Goal: Task Accomplishment & Management: Manage account settings

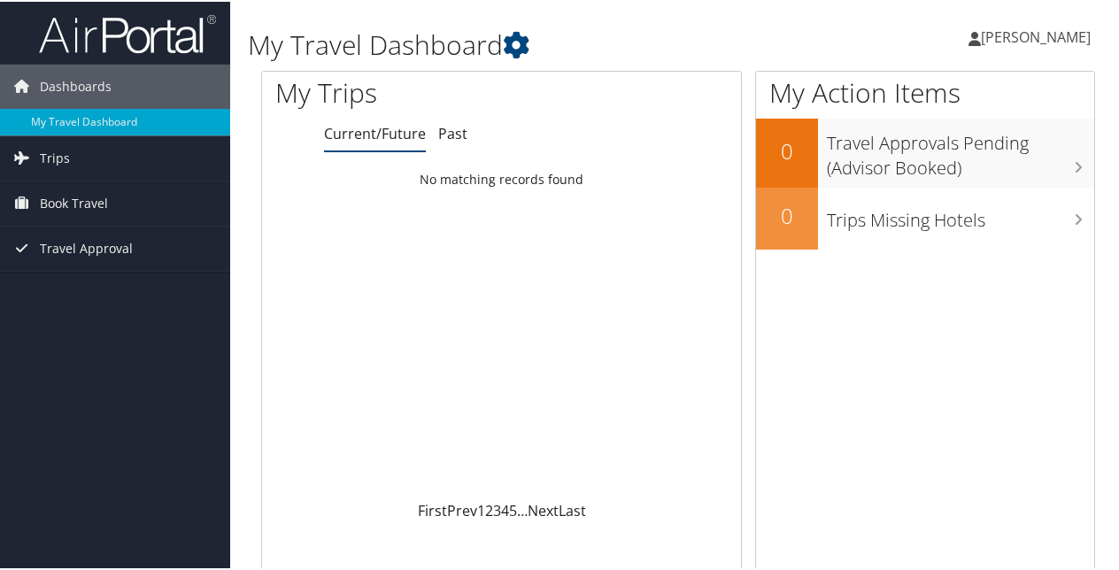
click at [1035, 36] on span "[PERSON_NAME]" at bounding box center [1035, 35] width 110 height 19
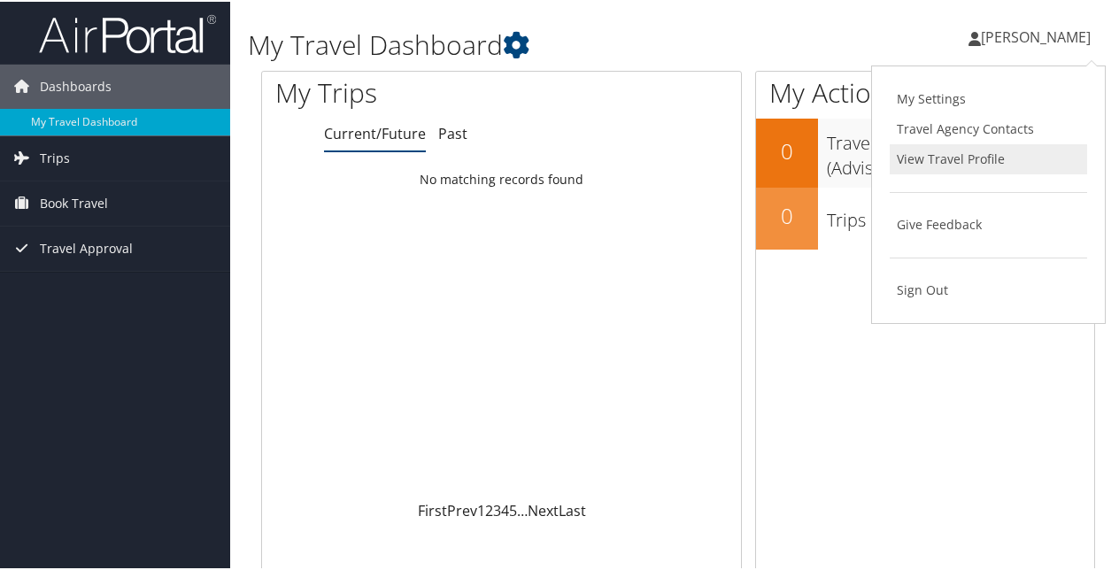
click at [913, 150] on link "View Travel Profile" at bounding box center [987, 157] width 197 height 30
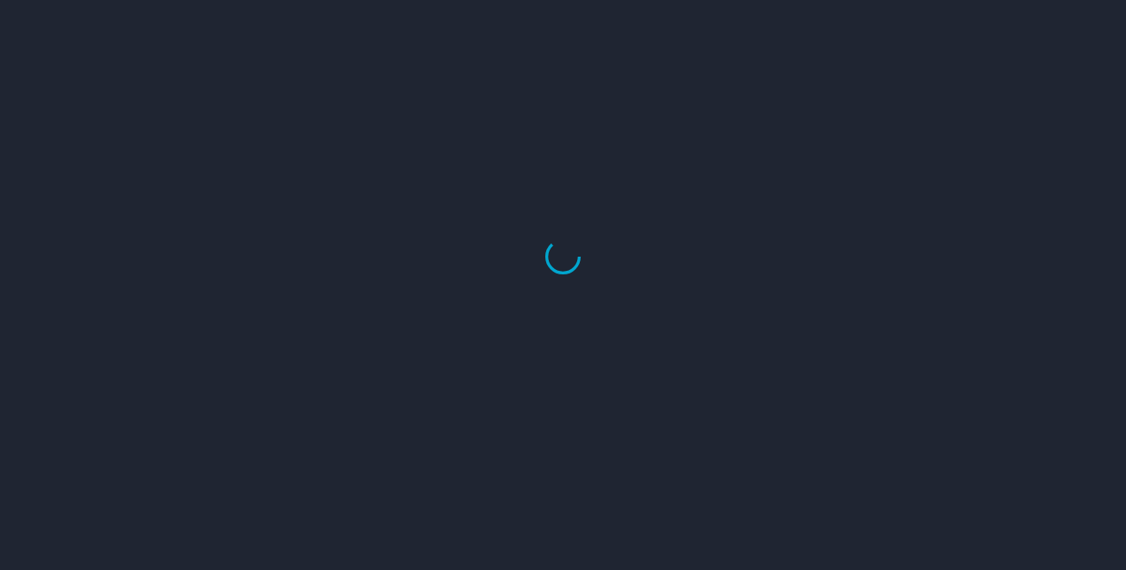
select select "US"
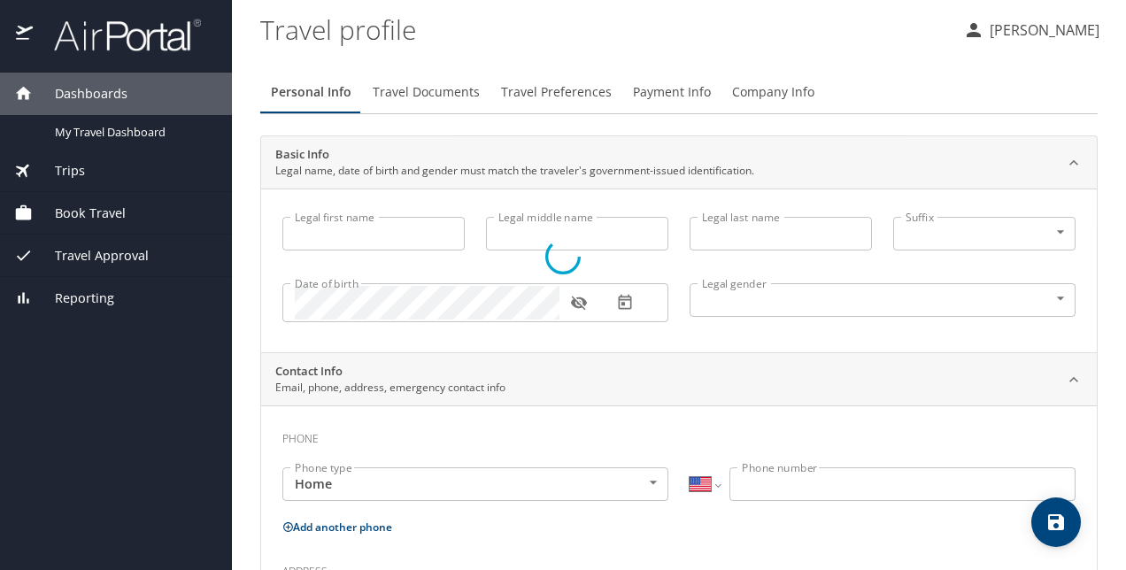
select select "US"
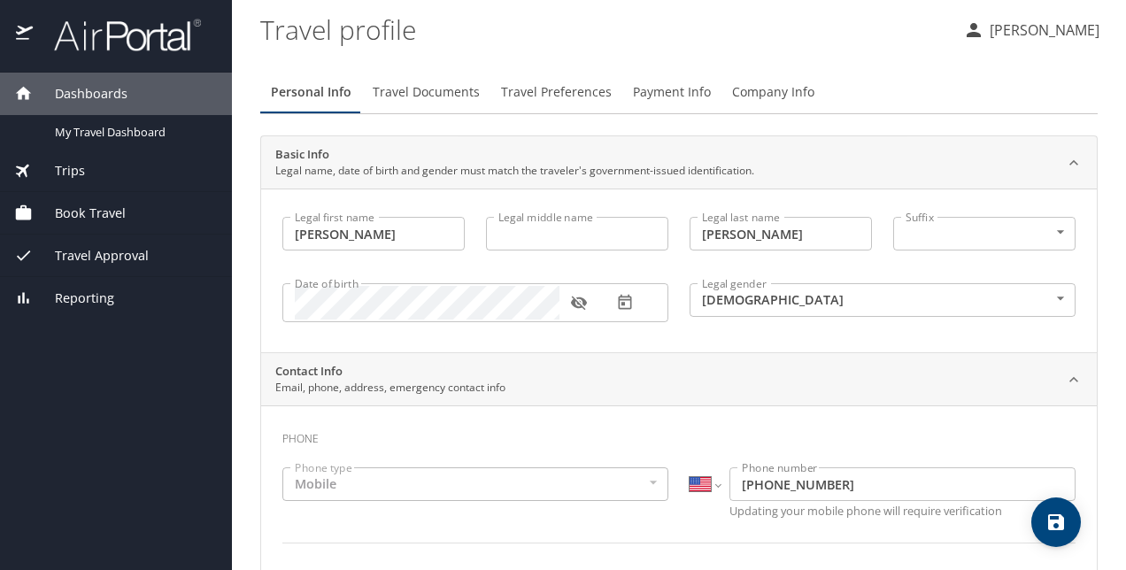
type input "Anna"
type input "Coombs"
type input "Female"
click at [522, 242] on input "Legal middle name" at bounding box center [577, 234] width 182 height 34
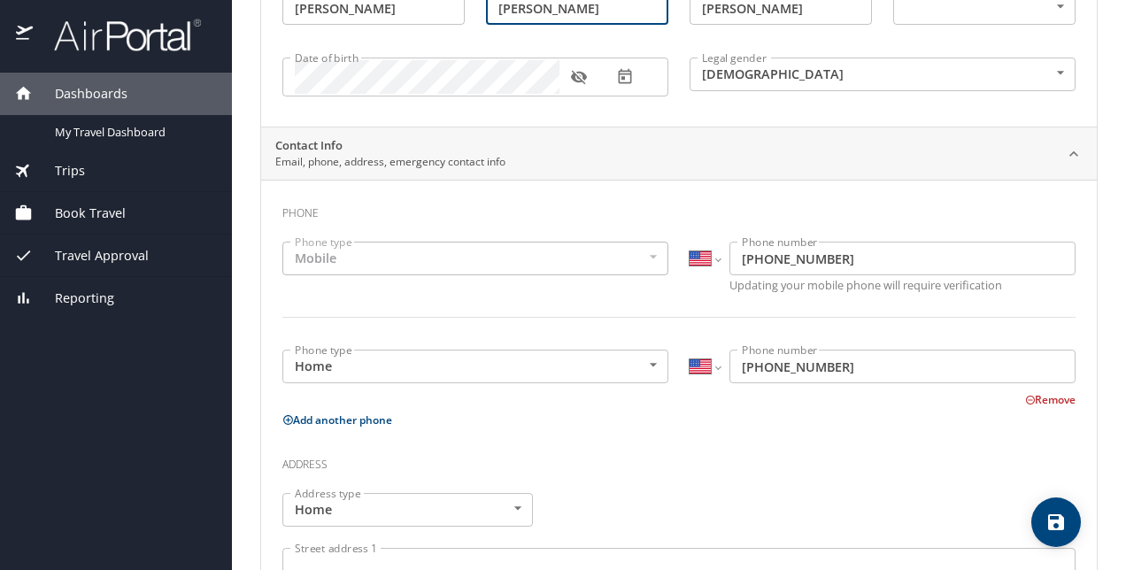
scroll to position [354, 0]
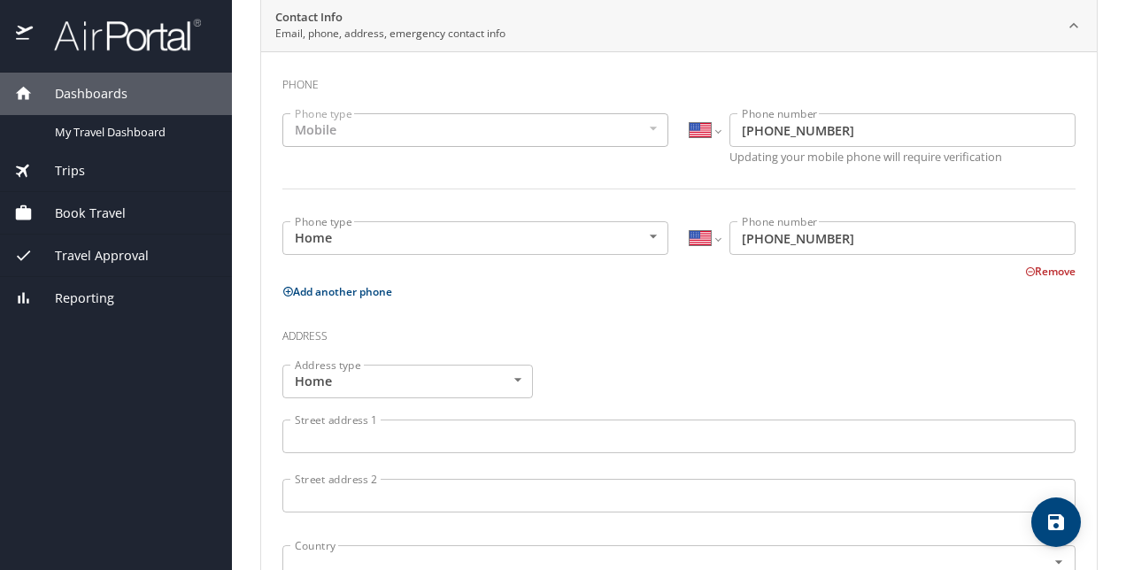
type input "Marie"
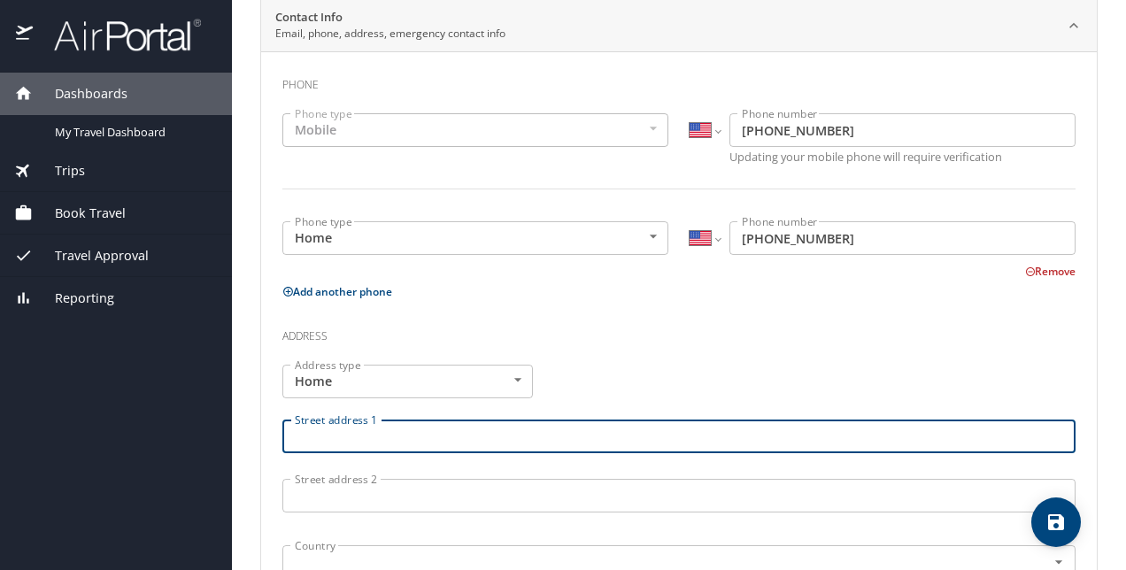
click at [304, 439] on input "Street address 1" at bounding box center [678, 436] width 793 height 34
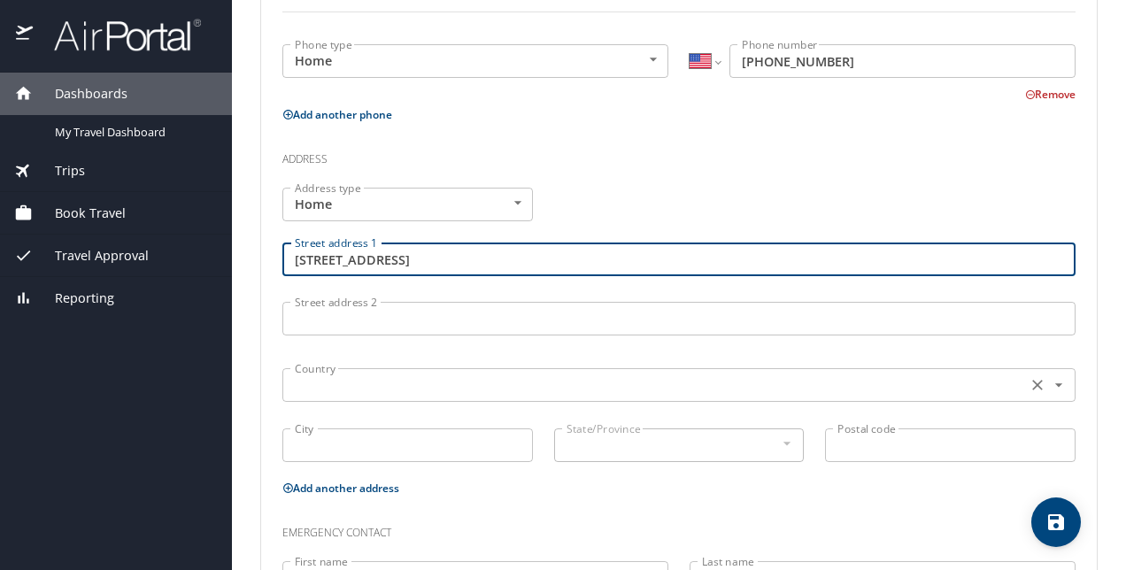
type input "506 Hickory Cove"
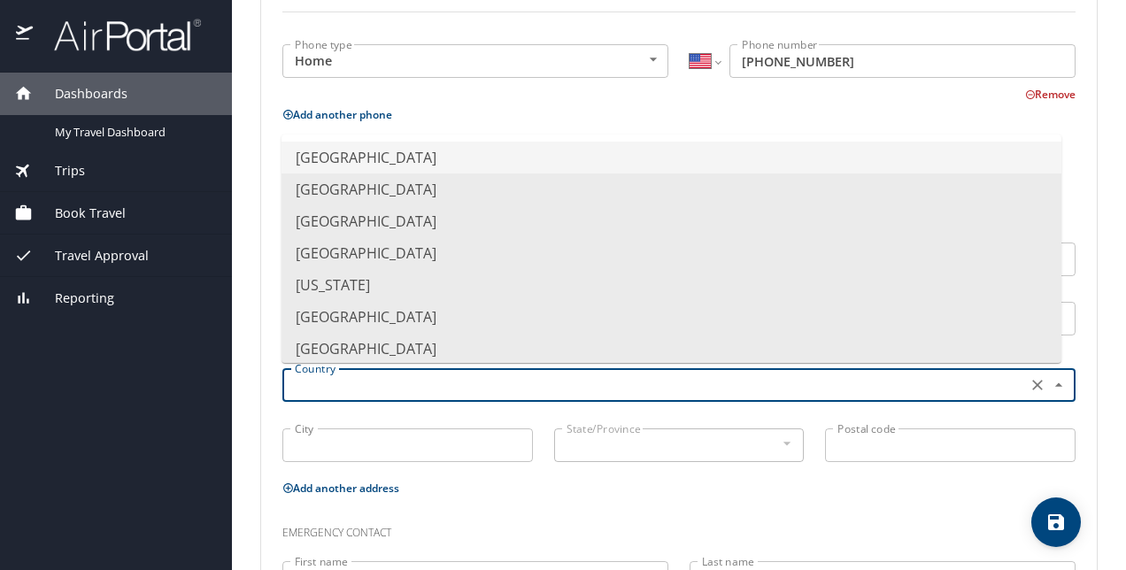
click at [347, 394] on input "text" at bounding box center [653, 384] width 730 height 23
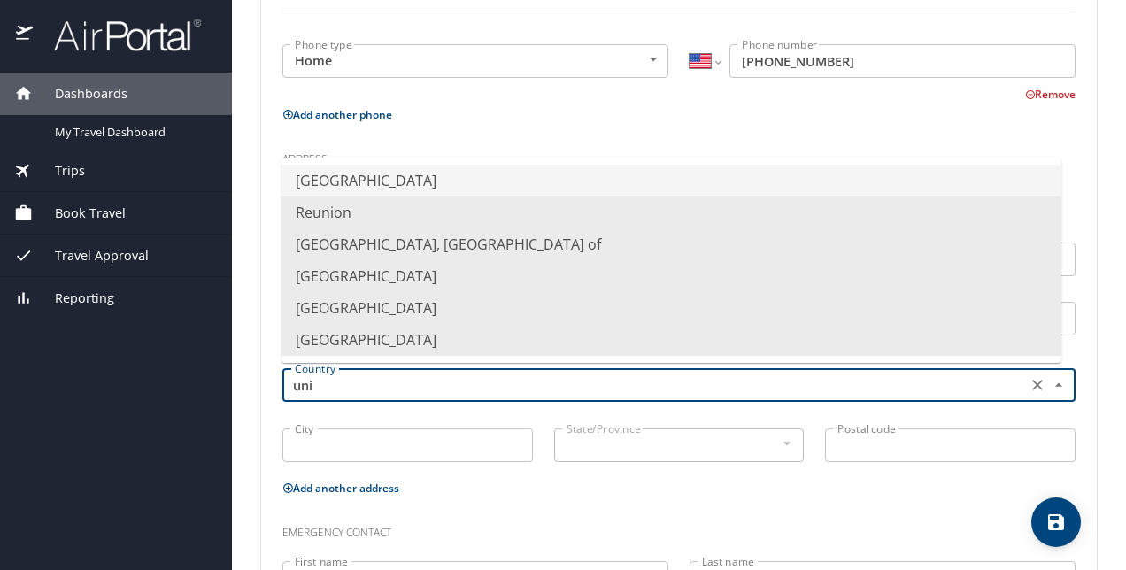
click at [384, 173] on li "United States of America" at bounding box center [671, 181] width 780 height 32
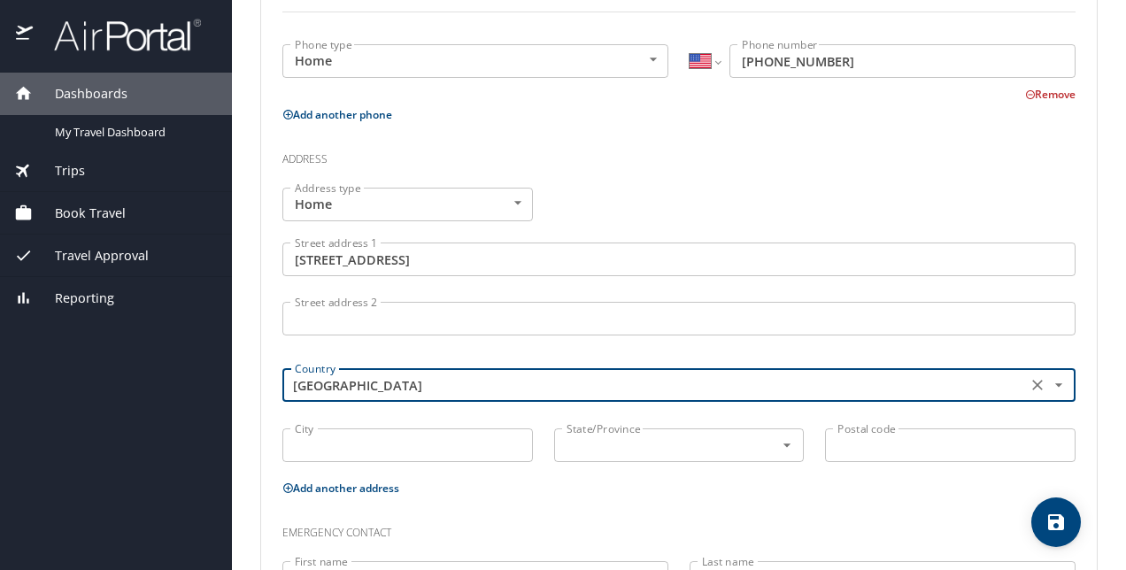
type input "United States of America"
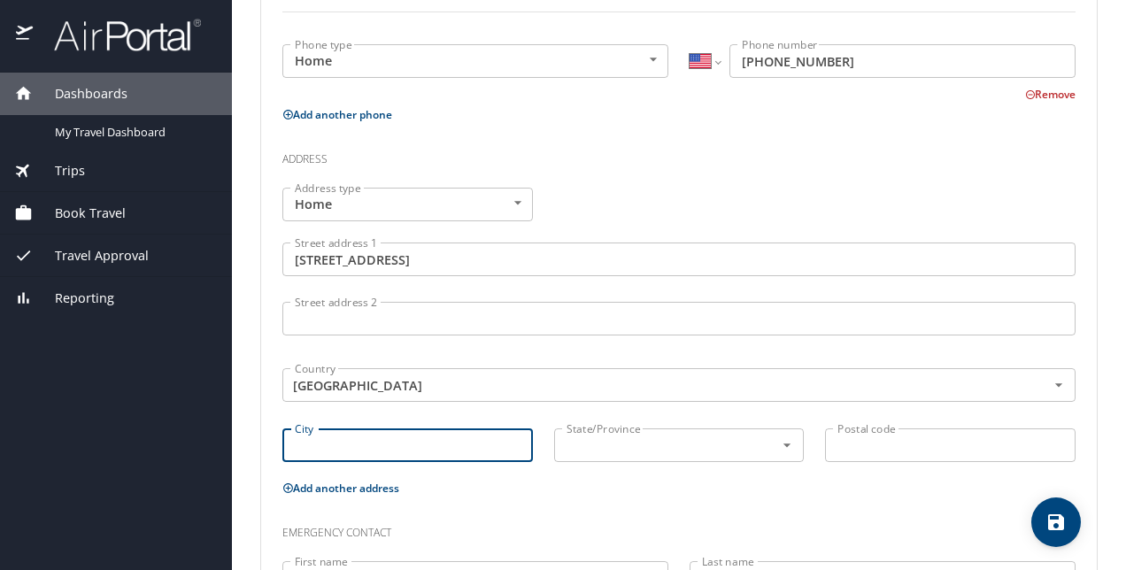
click at [335, 442] on input "City" at bounding box center [407, 445] width 250 height 34
type input "Mount Pleasant"
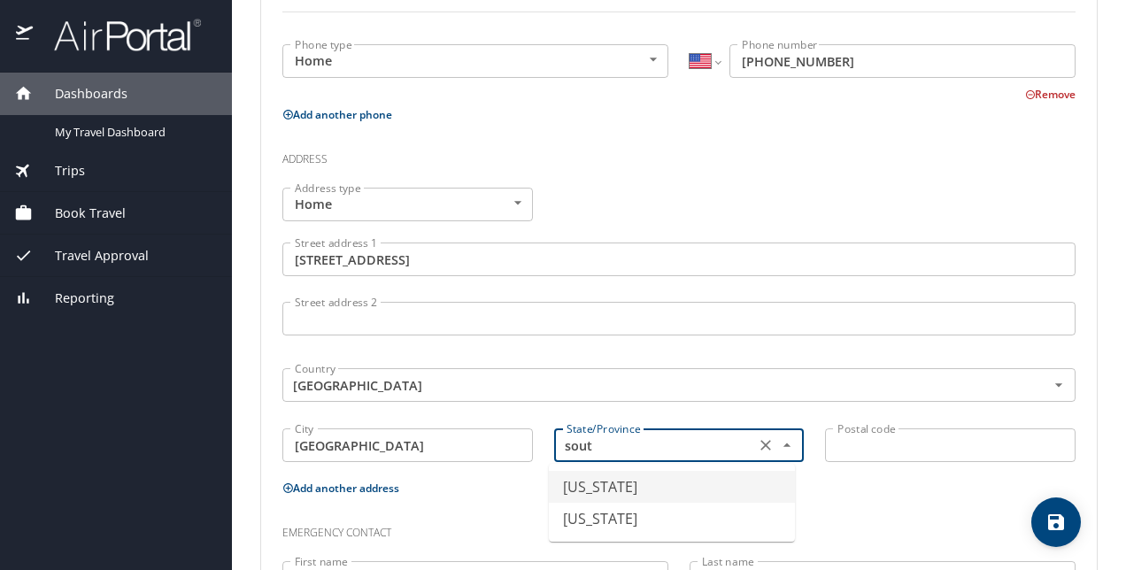
click at [606, 496] on li "South Carolina" at bounding box center [672, 487] width 246 height 32
type input "South Carolina"
click at [882, 442] on input "Postal code" at bounding box center [950, 445] width 250 height 34
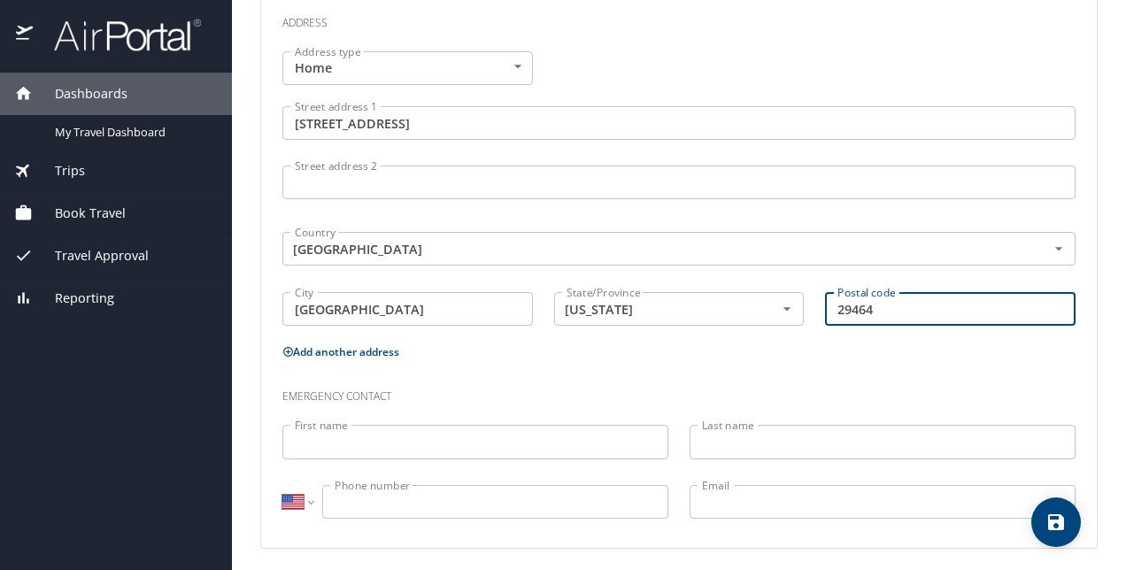
scroll to position [671, 0]
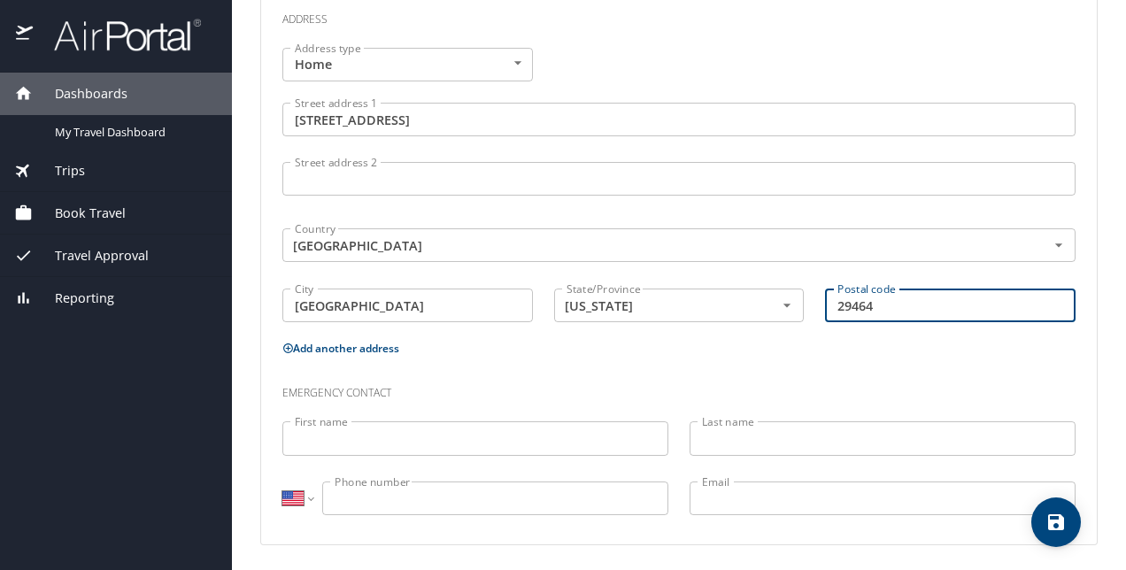
type input "29464"
click at [443, 443] on input "First name" at bounding box center [475, 438] width 386 height 34
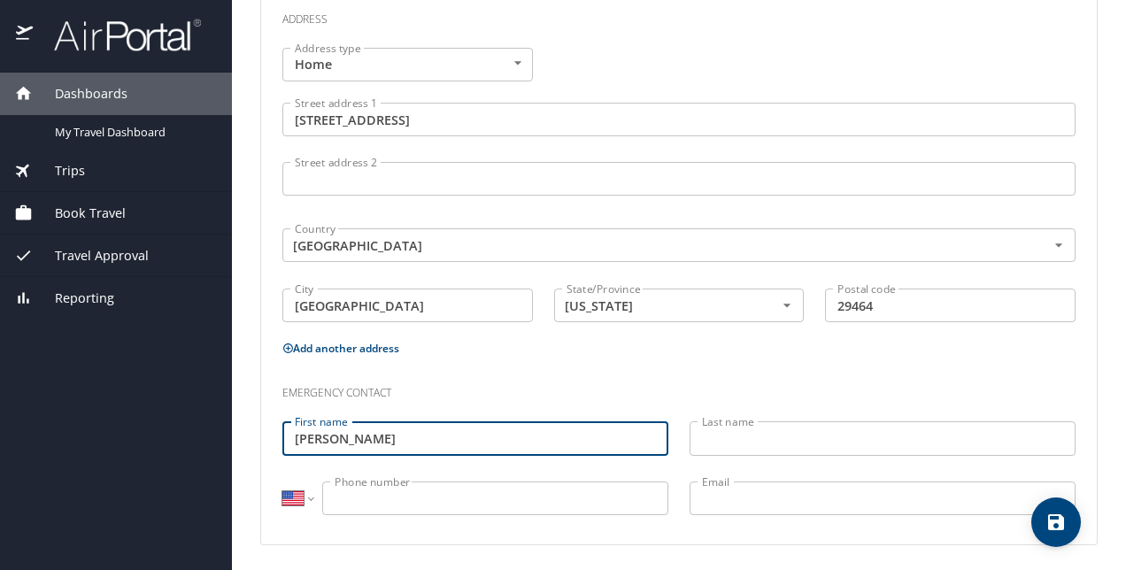
type input "Dan"
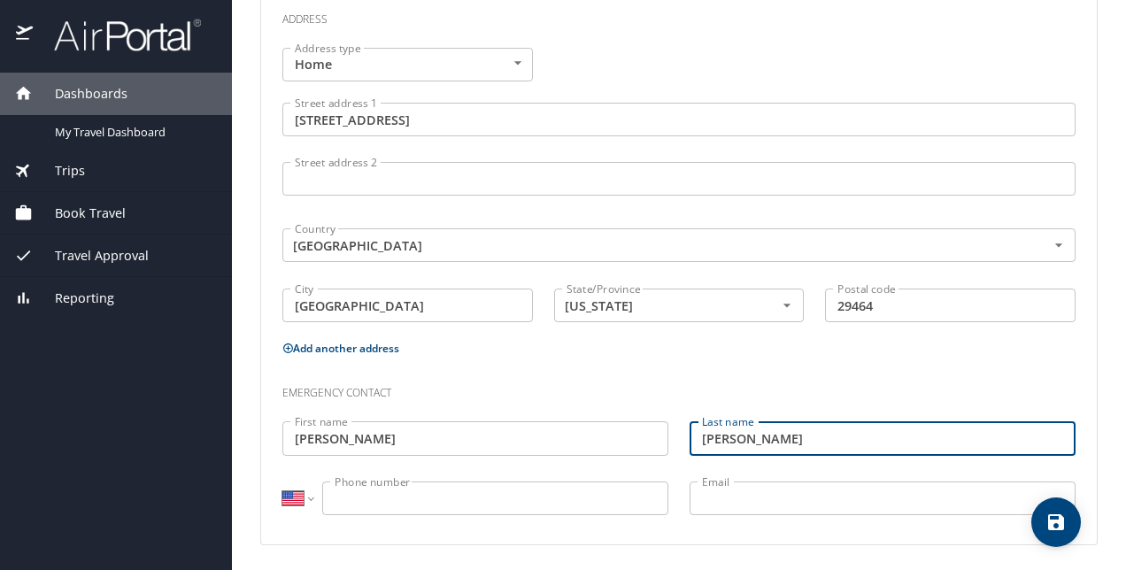
type input "[PERSON_NAME]"
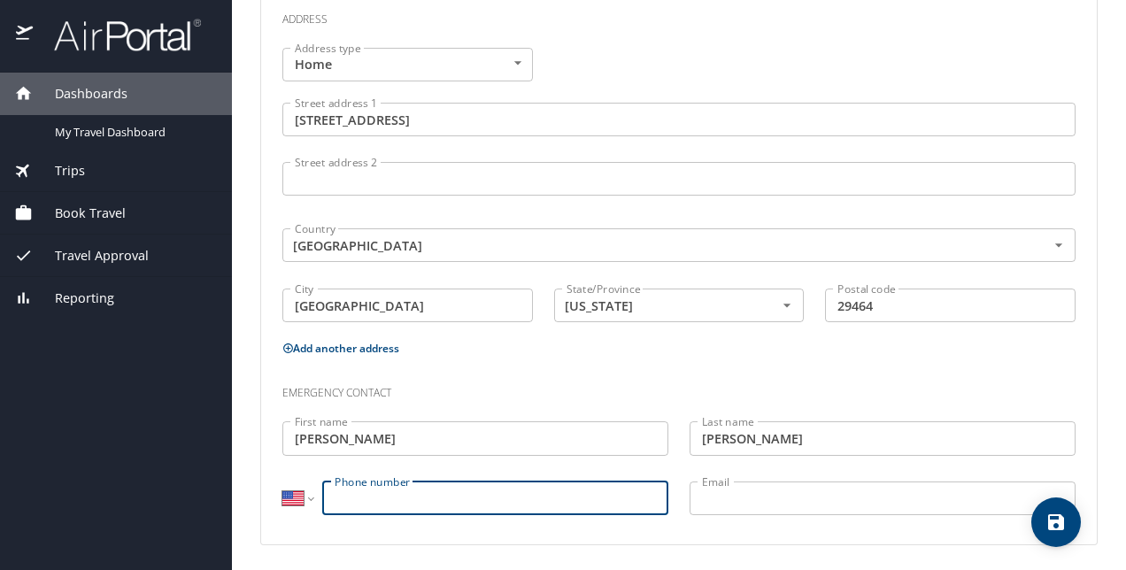
click at [428, 490] on input "Phone number" at bounding box center [495, 498] width 346 height 34
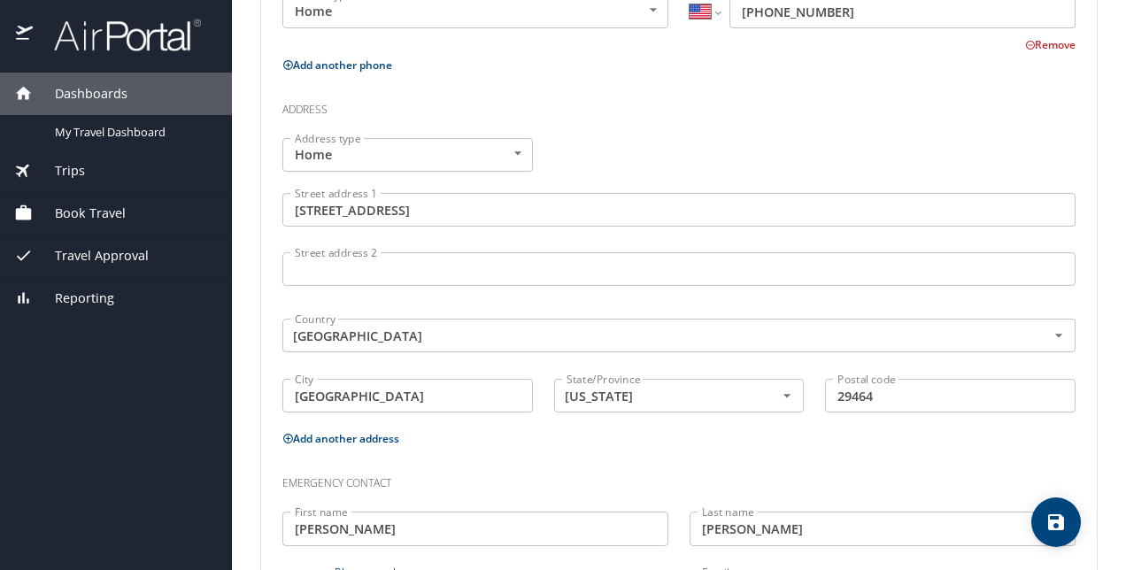
scroll to position [582, 0]
type input "(484) 844-5540"
click at [1051, 524] on icon "save" at bounding box center [1056, 522] width 16 height 16
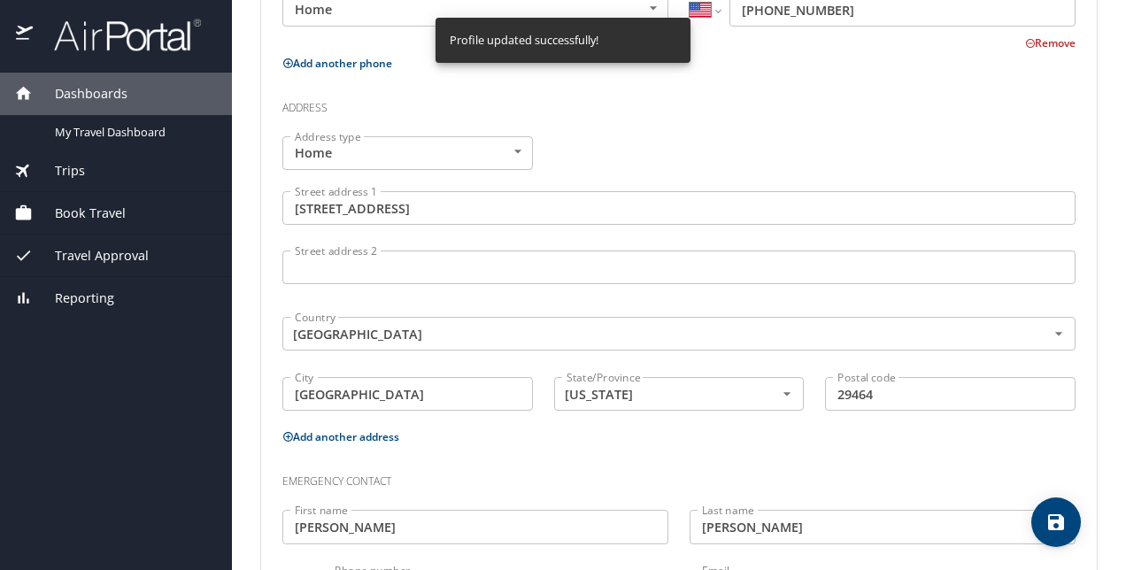
select select "US"
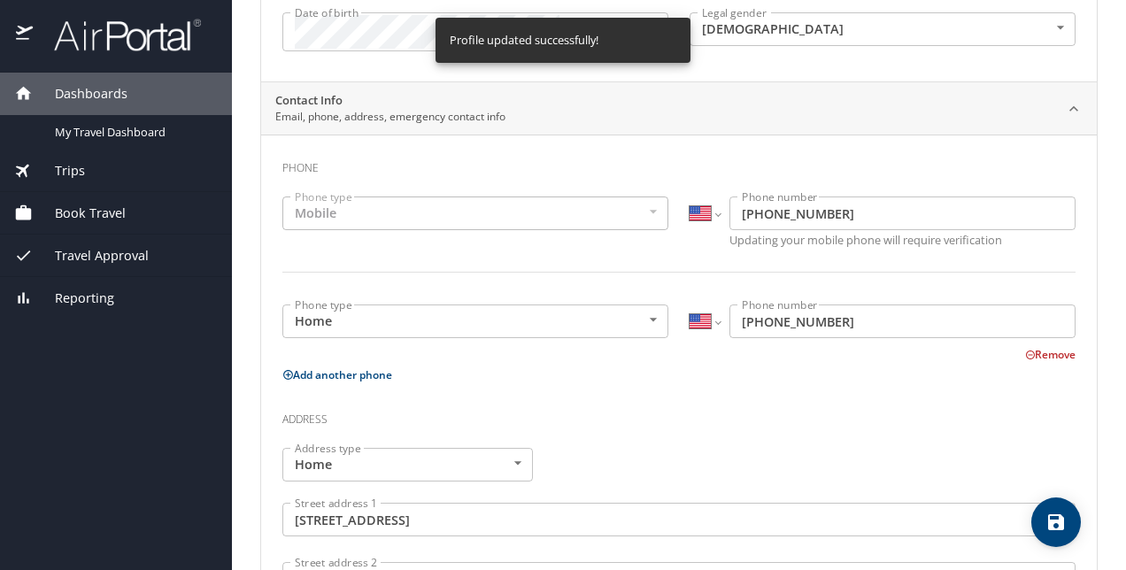
scroll to position [0, 0]
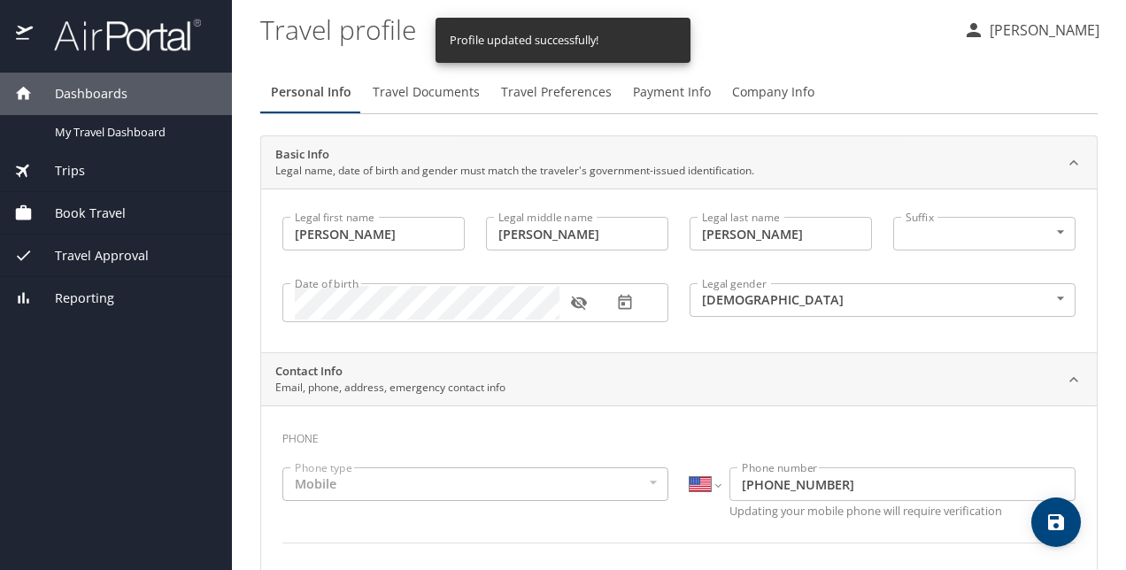
click at [412, 88] on span "Travel Documents" at bounding box center [426, 92] width 107 height 22
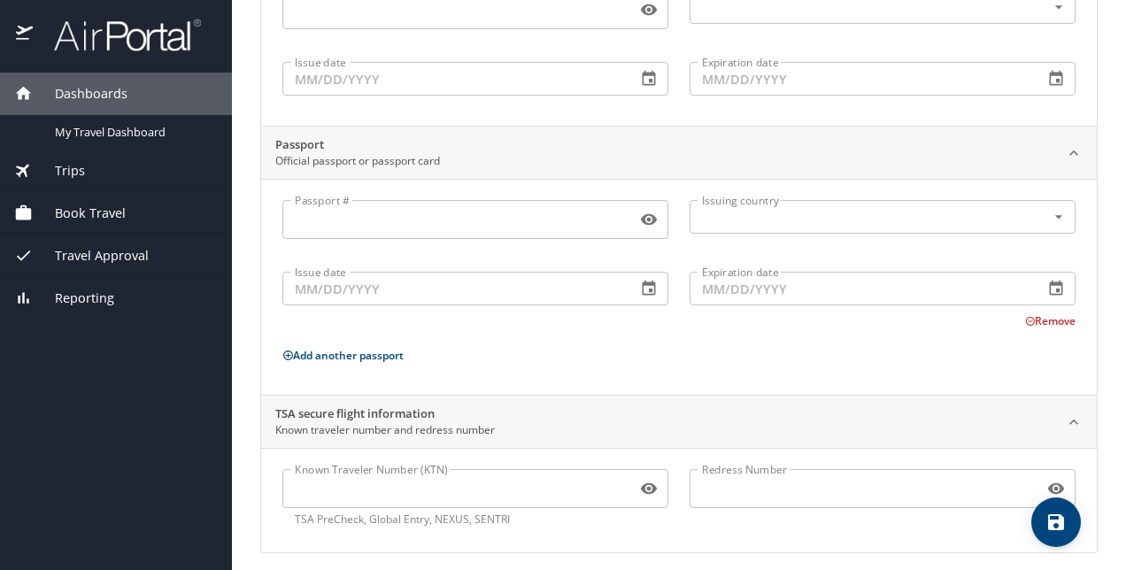
scroll to position [235, 0]
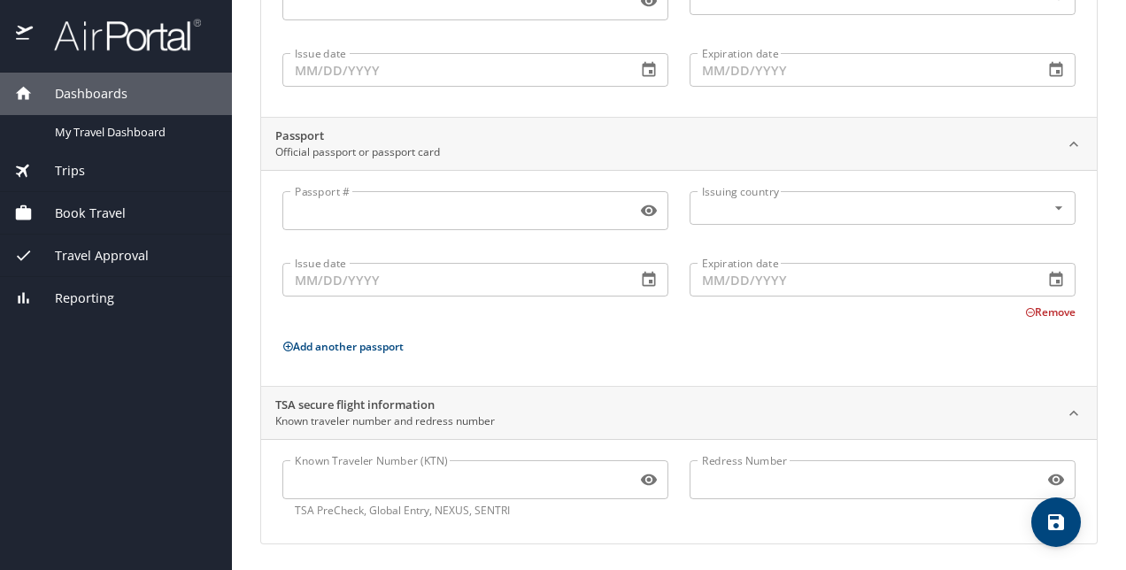
click at [327, 488] on input "Known Traveler Number (KTN)" at bounding box center [455, 480] width 347 height 34
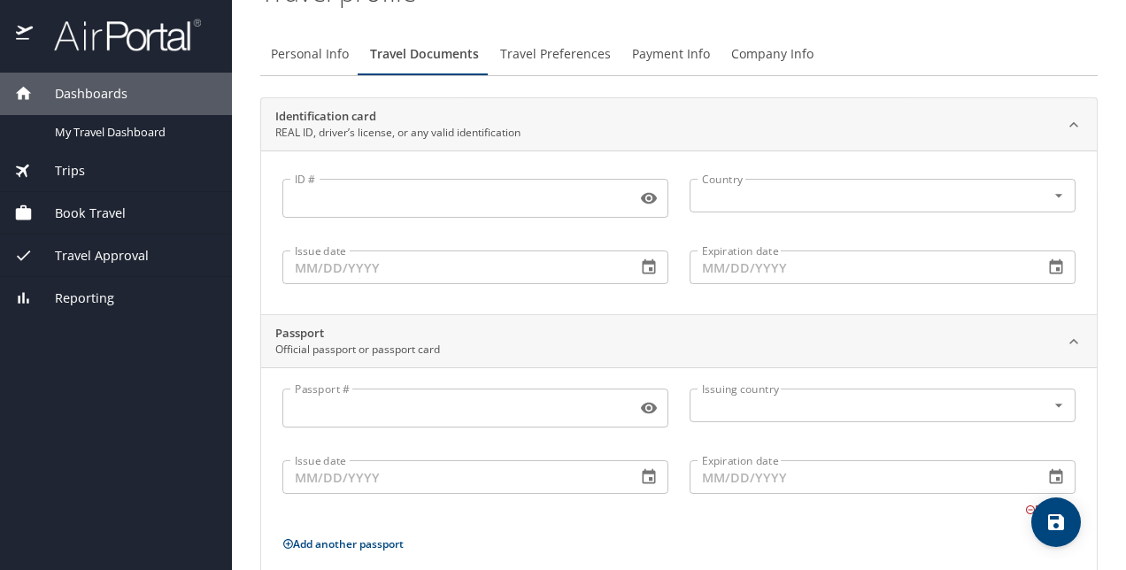
scroll to position [0, 0]
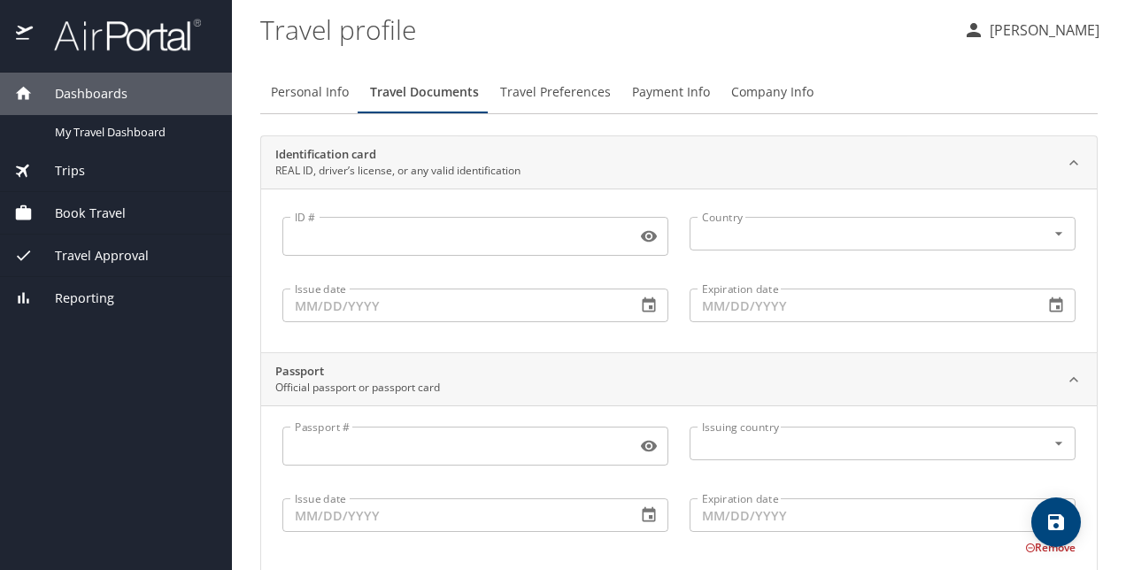
type input "TT13NXSVQ"
click at [1048, 524] on icon "save" at bounding box center [1056, 522] width 16 height 16
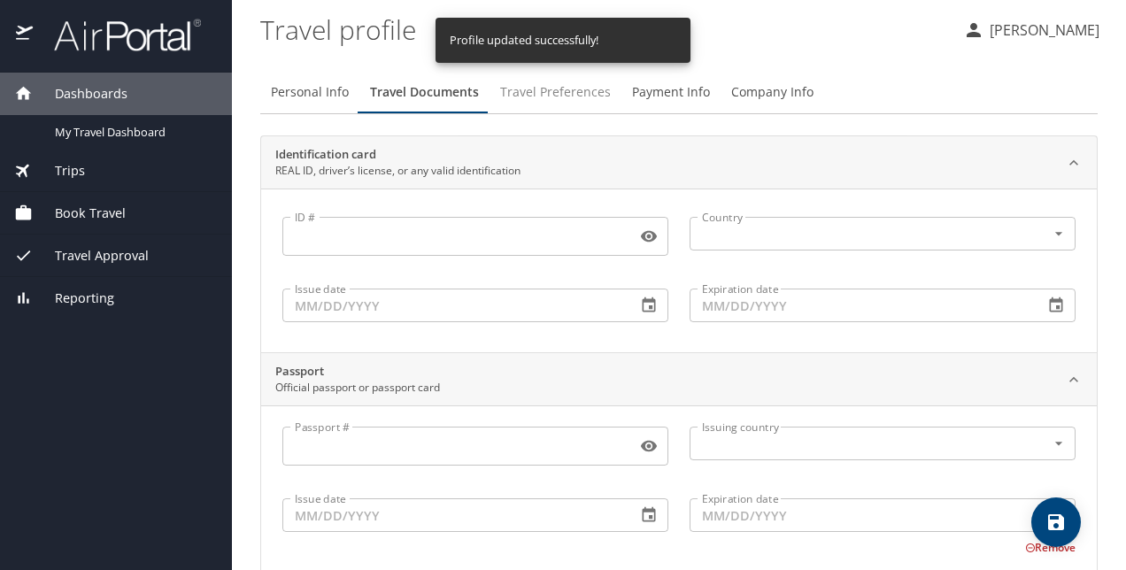
click at [561, 94] on span "Travel Preferences" at bounding box center [555, 92] width 111 height 22
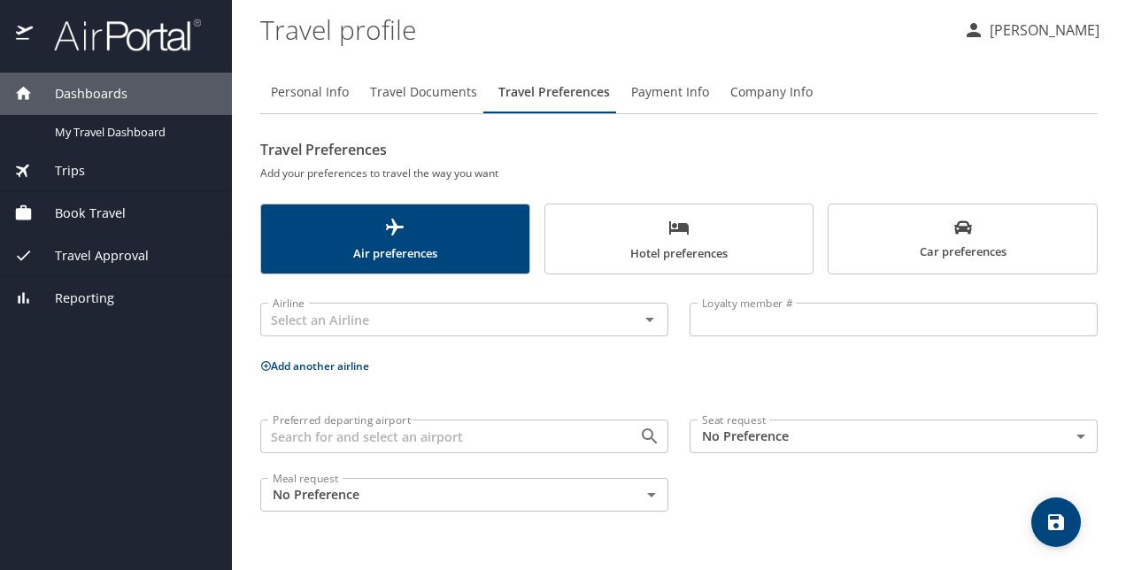
click at [767, 97] on span "Company Info" at bounding box center [771, 92] width 82 height 22
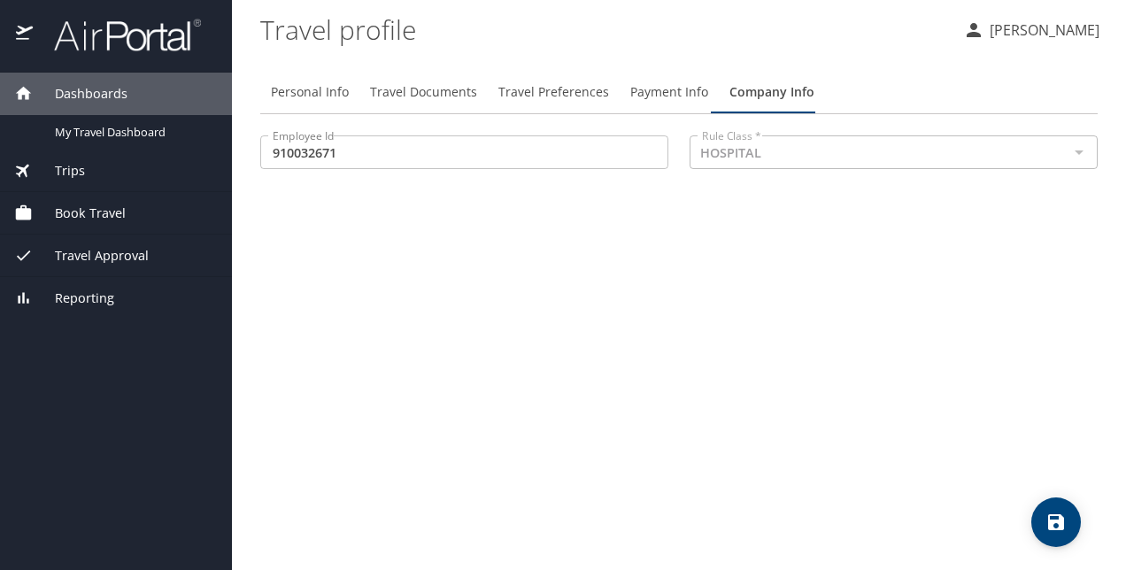
click at [124, 211] on div "Book Travel" at bounding box center [116, 213] width 204 height 19
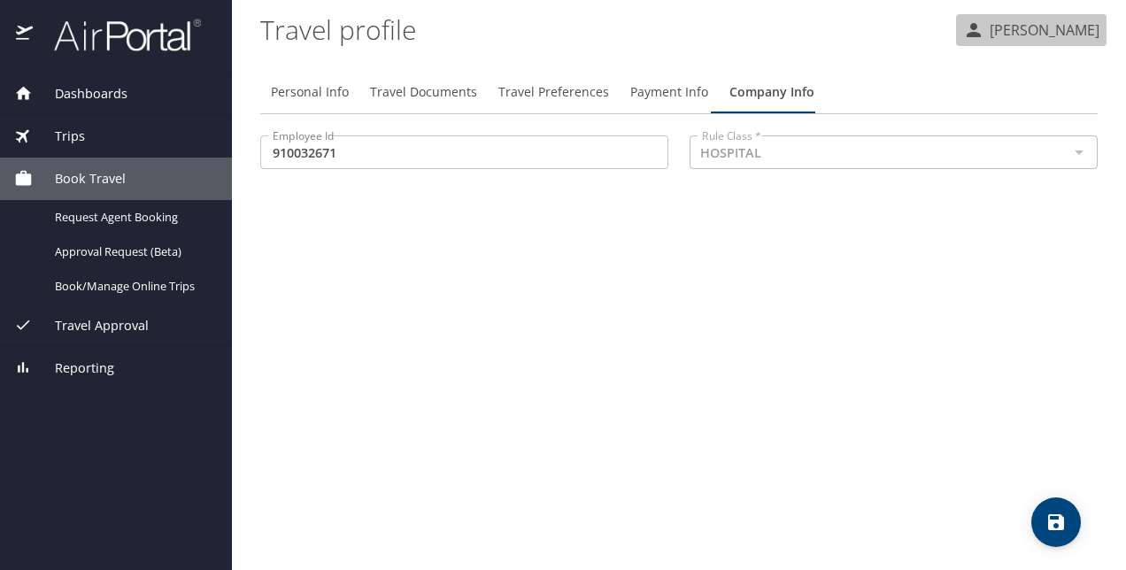
click at [1049, 27] on p "[PERSON_NAME]" at bounding box center [1041, 29] width 115 height 21
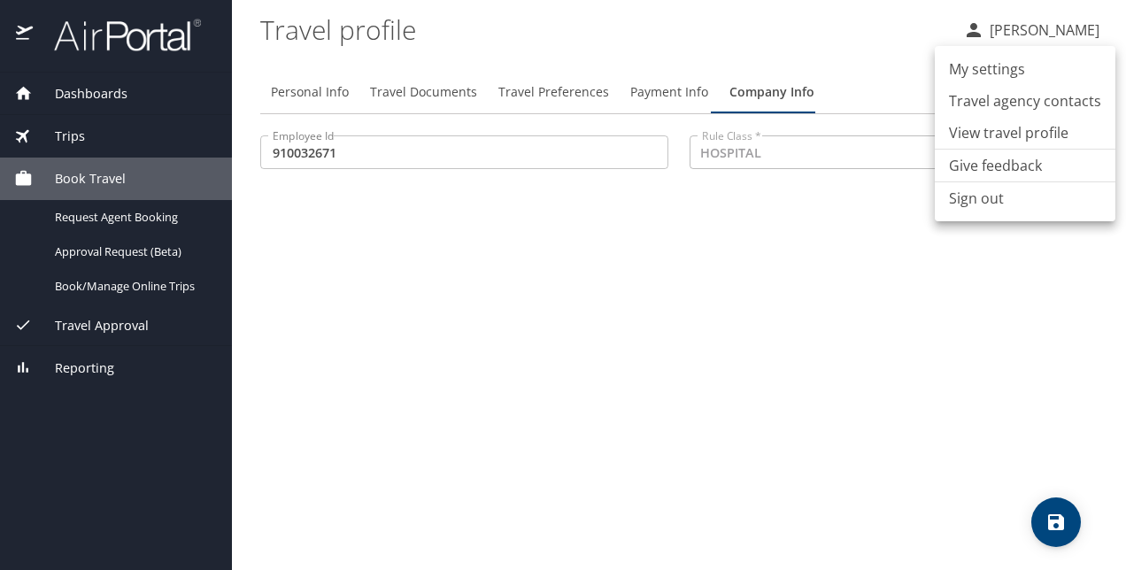
click at [997, 64] on li "My settings" at bounding box center [1024, 69] width 181 height 32
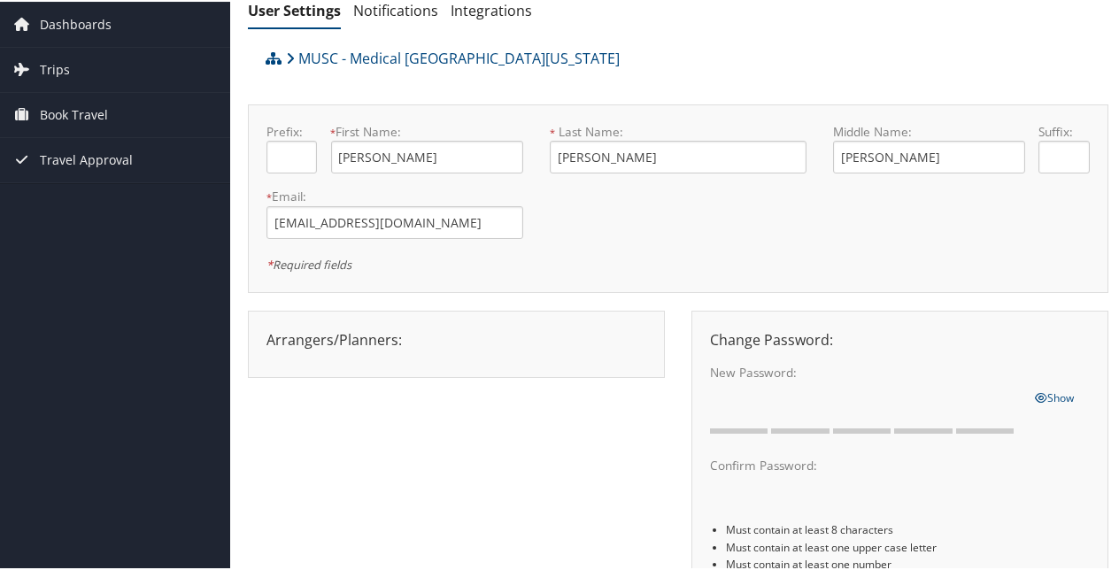
scroll to position [88, 0]
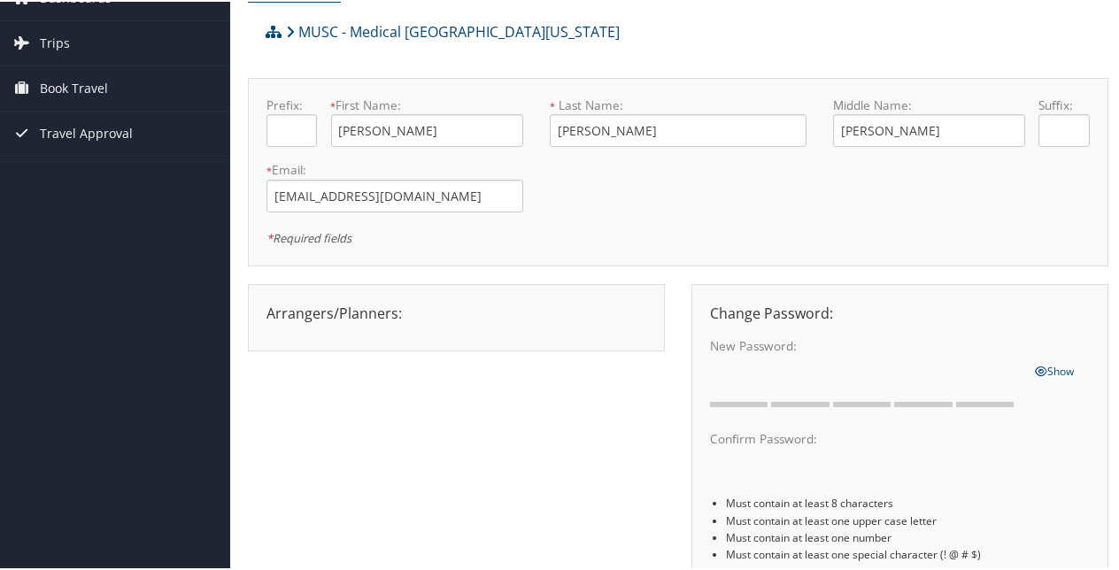
click at [391, 313] on div "Arrangers/Planners: Edit Arrangers & Planners [PERSON_NAME] Save Changes Cancel…" at bounding box center [456, 311] width 406 height 21
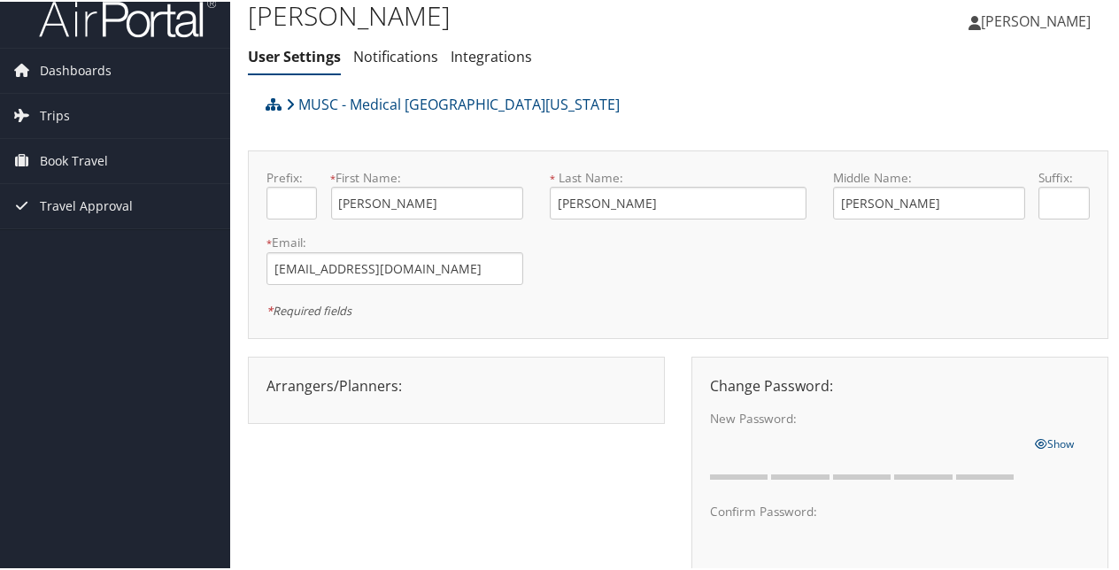
scroll to position [0, 0]
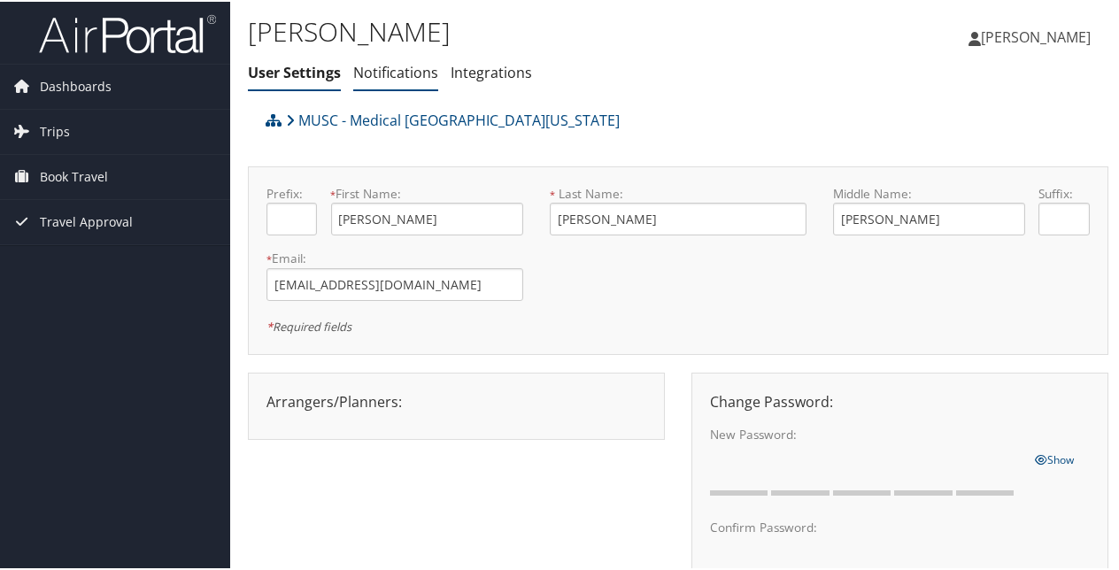
click at [422, 74] on link "Notifications" at bounding box center [395, 70] width 85 height 19
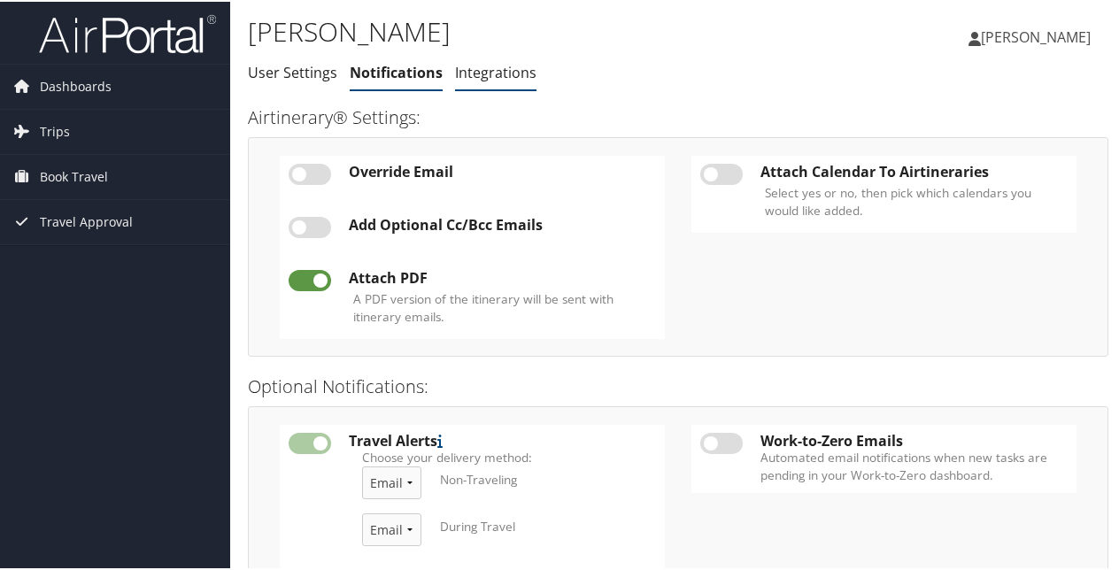
click at [481, 78] on link "Integrations" at bounding box center [495, 70] width 81 height 19
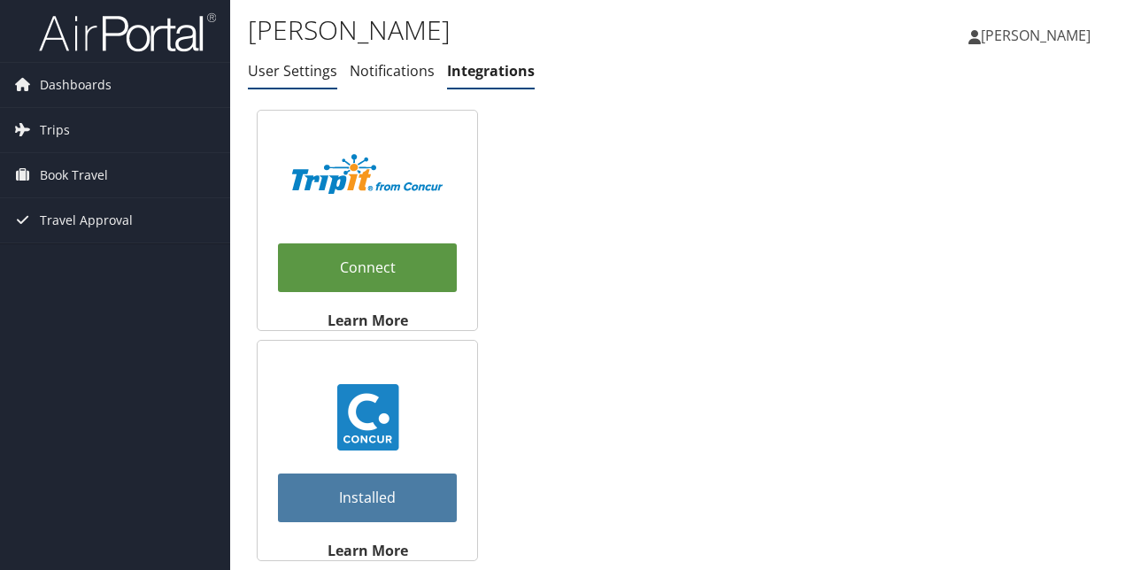
click at [304, 71] on link "User Settings" at bounding box center [292, 70] width 89 height 19
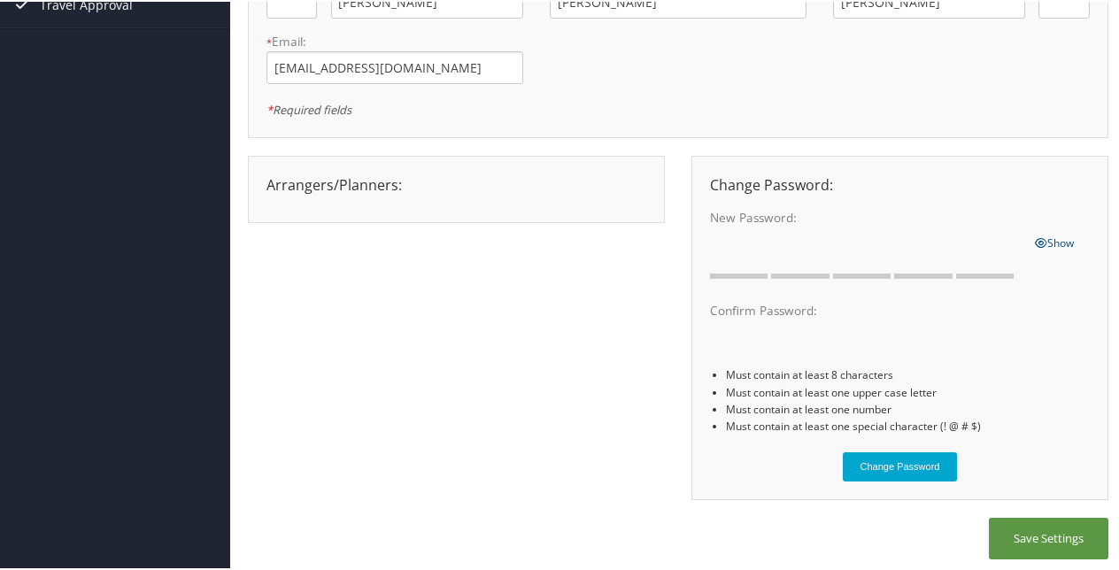
scroll to position [221, 0]
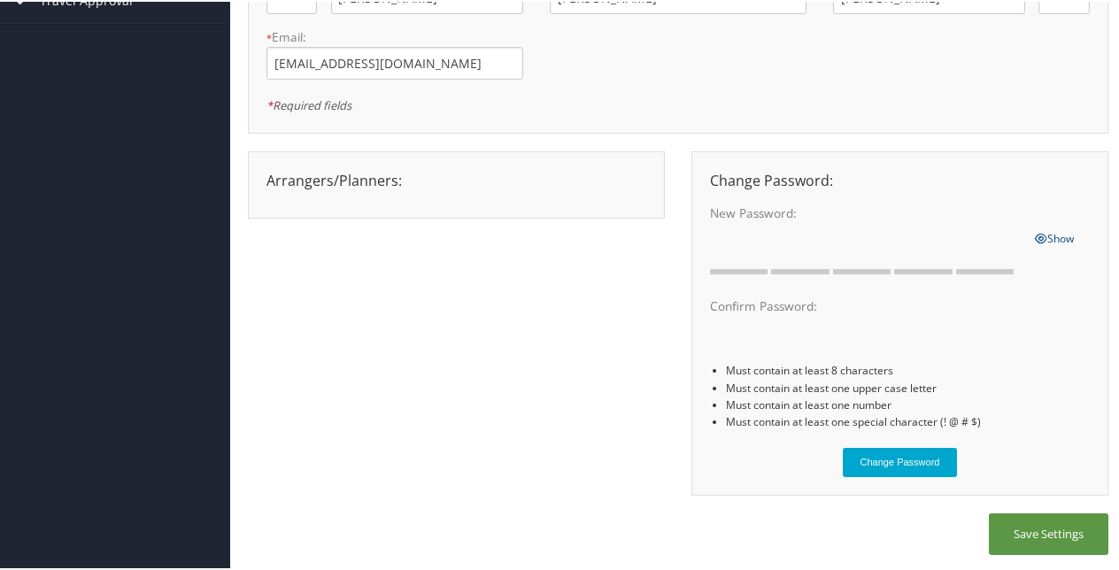
click at [297, 173] on div "Arrangers/Planners: Edit Arrangers & Planners [PERSON_NAME] Save Changes Cancel…" at bounding box center [456, 178] width 406 height 21
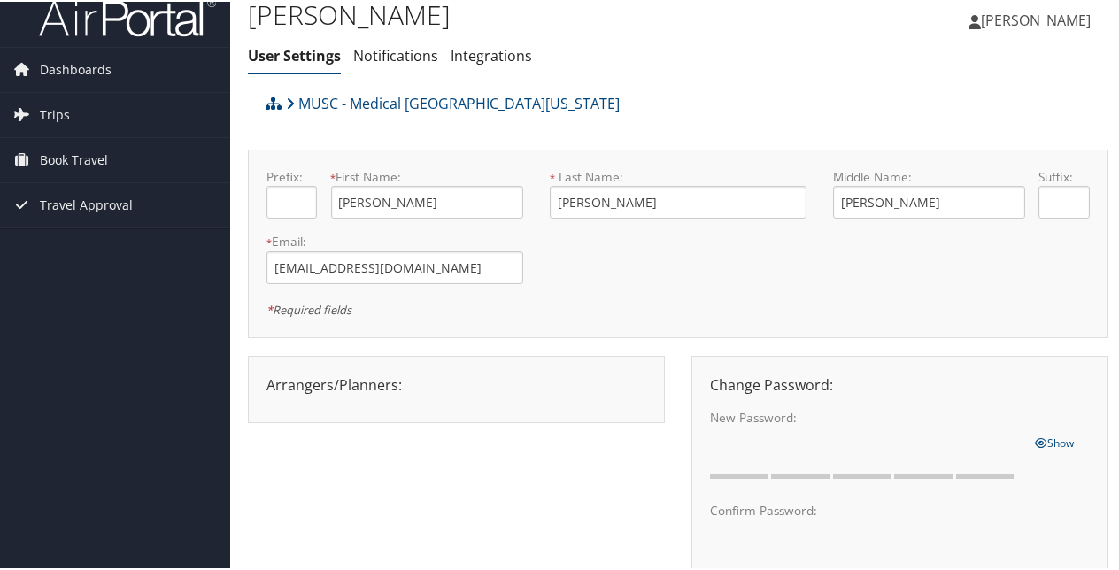
scroll to position [0, 0]
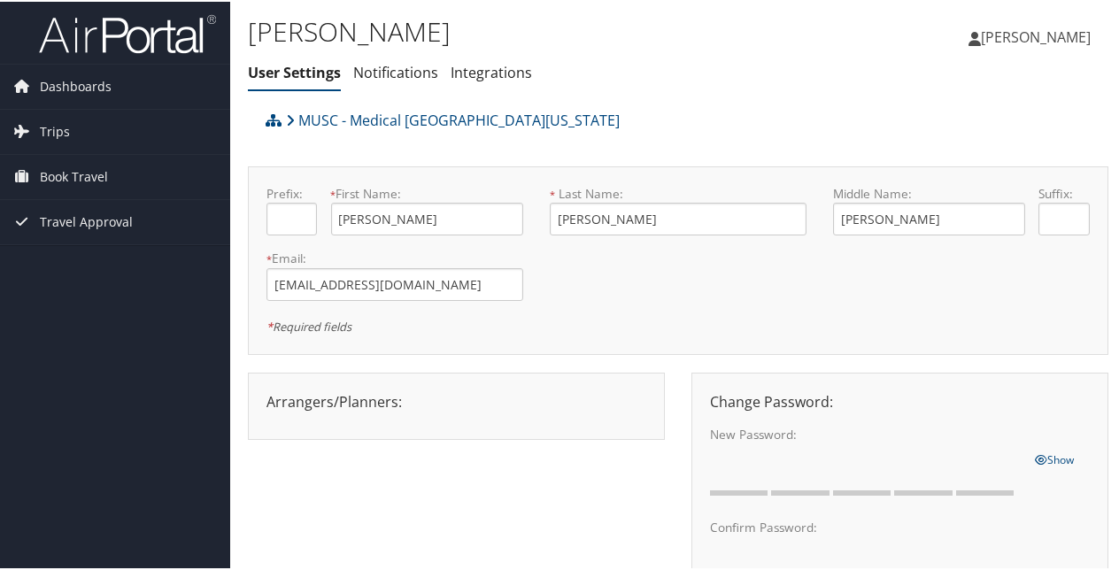
click at [375, 398] on div "Arrangers/Planners: Edit Arrangers & Planners [PERSON_NAME] Save Changes Cancel…" at bounding box center [456, 399] width 406 height 21
click at [346, 397] on div "Arrangers/Planners: Edit Arrangers & Planners [PERSON_NAME] Save Changes Cancel…" at bounding box center [456, 399] width 406 height 21
drag, startPoint x: 346, startPoint y: 397, endPoint x: 412, endPoint y: 120, distance: 284.8
click at [412, 120] on link "MUSC - Medical [GEOGRAPHIC_DATA][US_STATE]" at bounding box center [453, 118] width 334 height 35
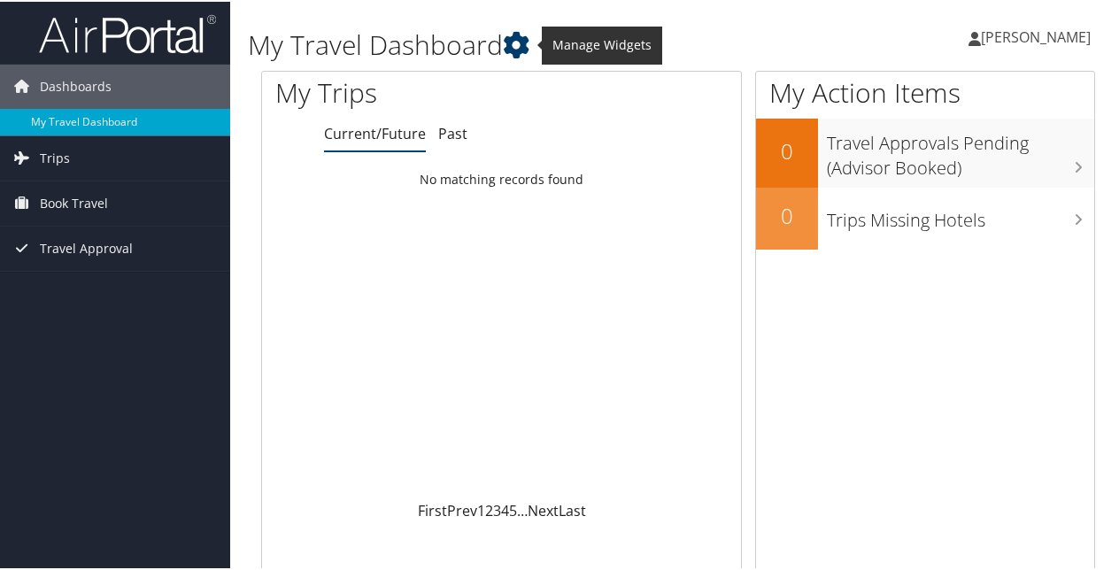
click at [515, 50] on icon at bounding box center [516, 43] width 27 height 27
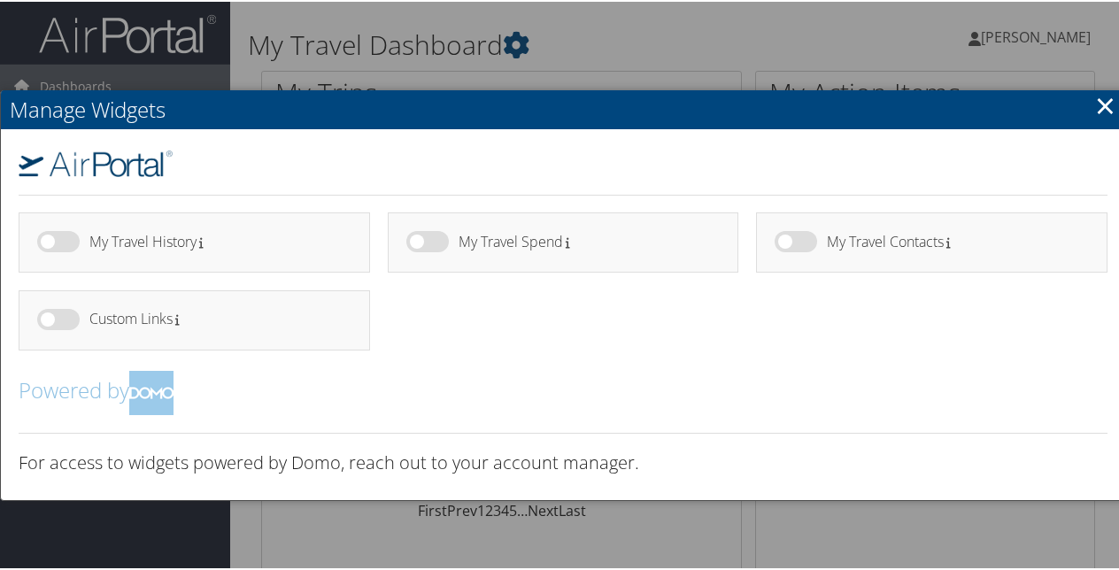
click at [677, 19] on div at bounding box center [563, 285] width 1126 height 570
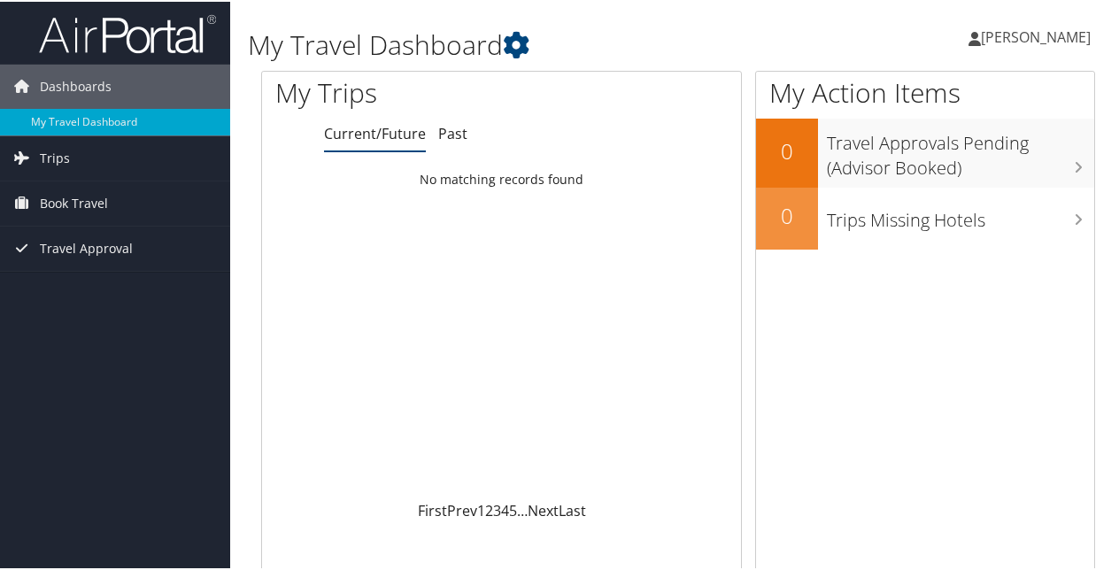
click at [1047, 34] on span "[PERSON_NAME]" at bounding box center [1035, 35] width 110 height 19
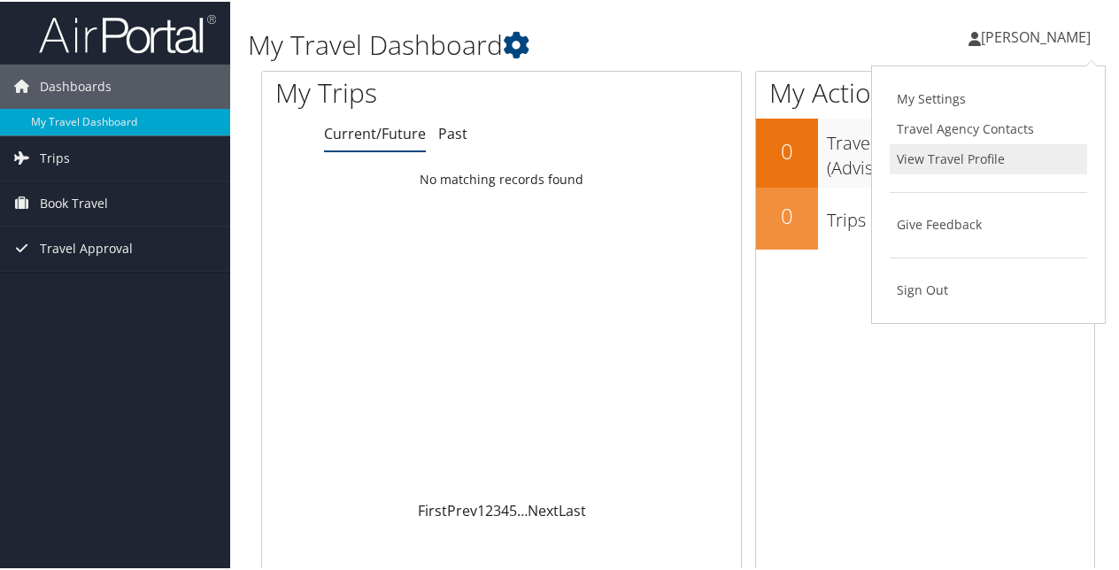
click at [943, 149] on link "View Travel Profile" at bounding box center [987, 157] width 197 height 30
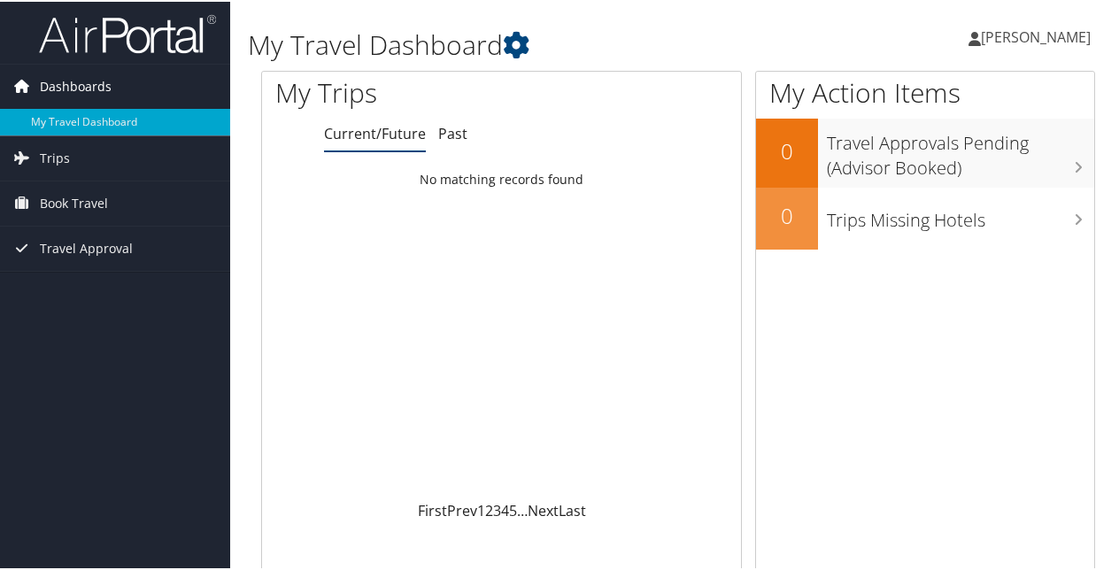
click at [69, 86] on span "Dashboards" at bounding box center [76, 85] width 72 height 44
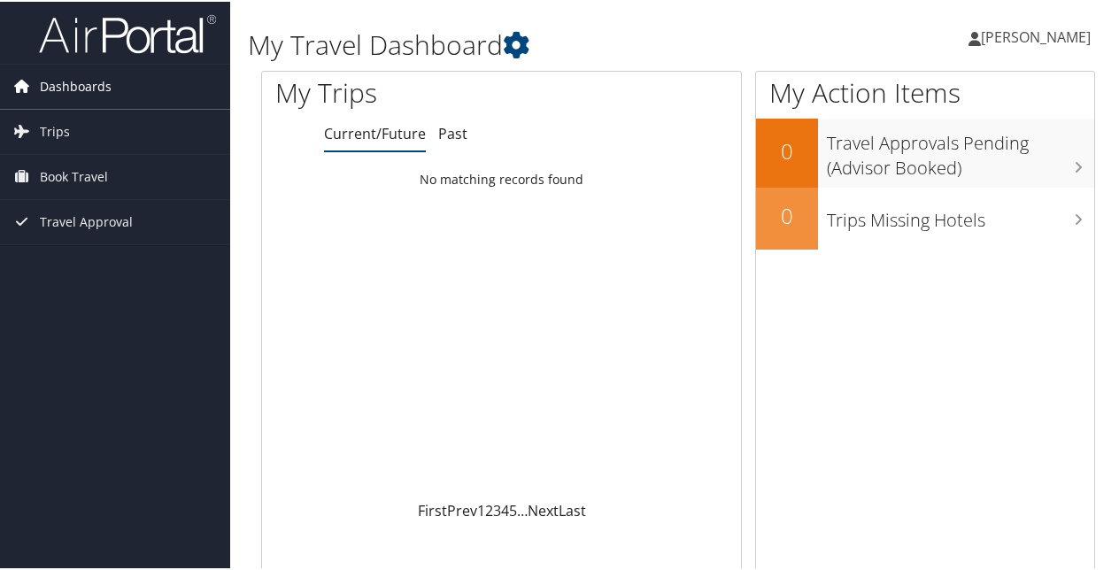
click at [73, 80] on span "Dashboards" at bounding box center [76, 85] width 72 height 44
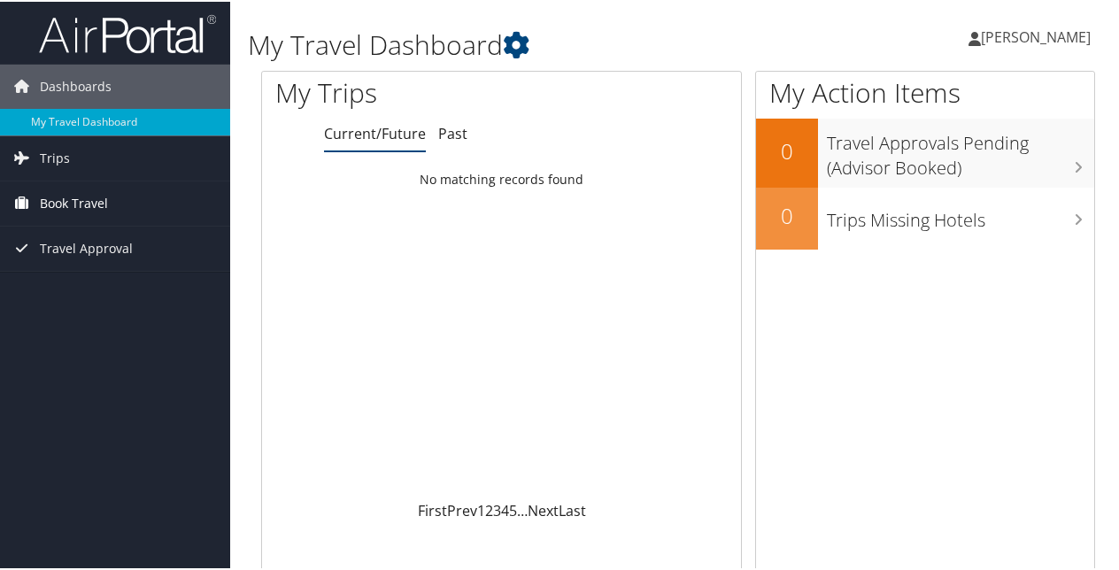
click at [82, 209] on span "Book Travel" at bounding box center [74, 202] width 68 height 44
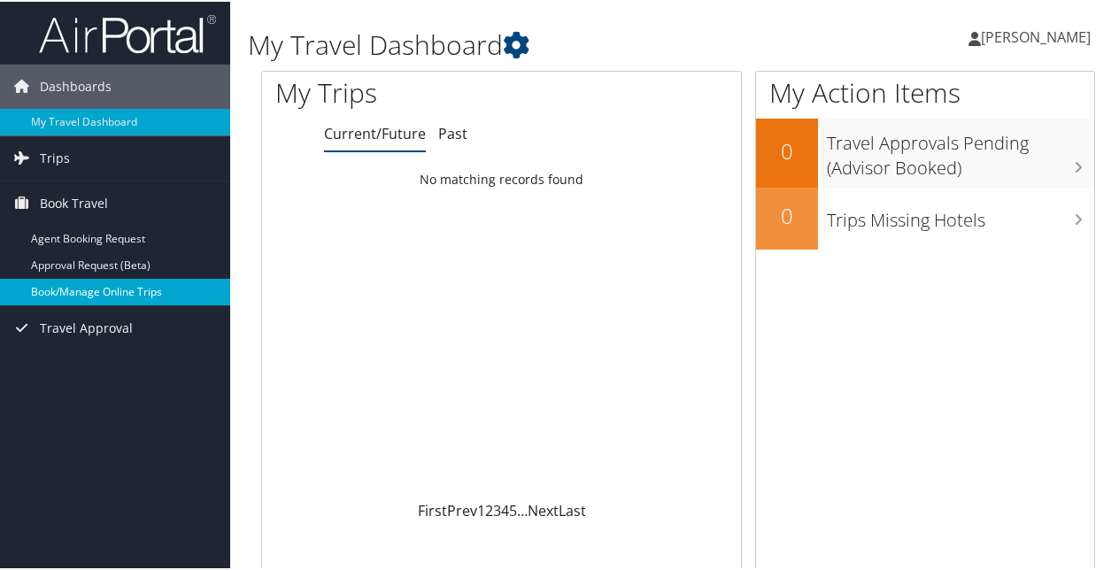
click at [96, 283] on link "Book/Manage Online Trips" at bounding box center [115, 290] width 230 height 27
